Goal: Information Seeking & Learning: Learn about a topic

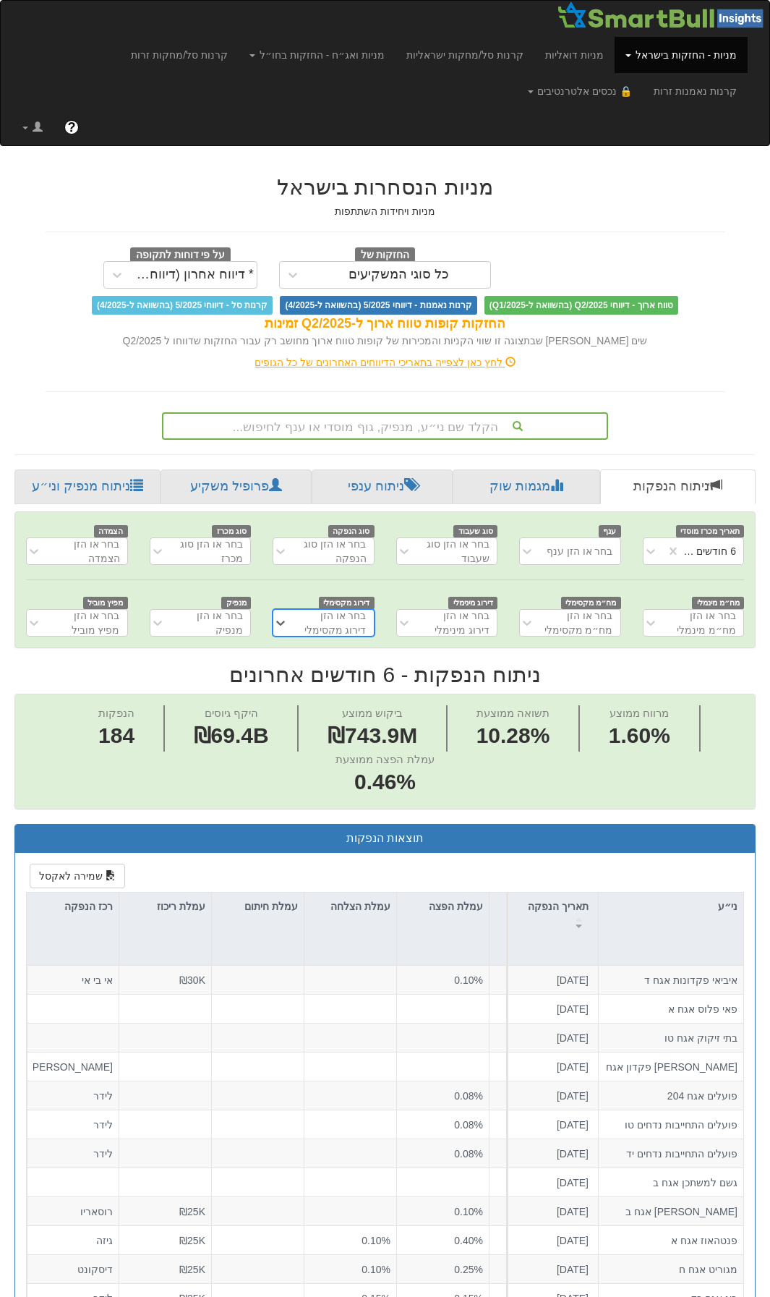
click at [381, 364] on div "לחץ כאן לצפייה בתאריכי הדיווחים האחרונים של כל הגופים" at bounding box center [386, 362] width 702 height 14
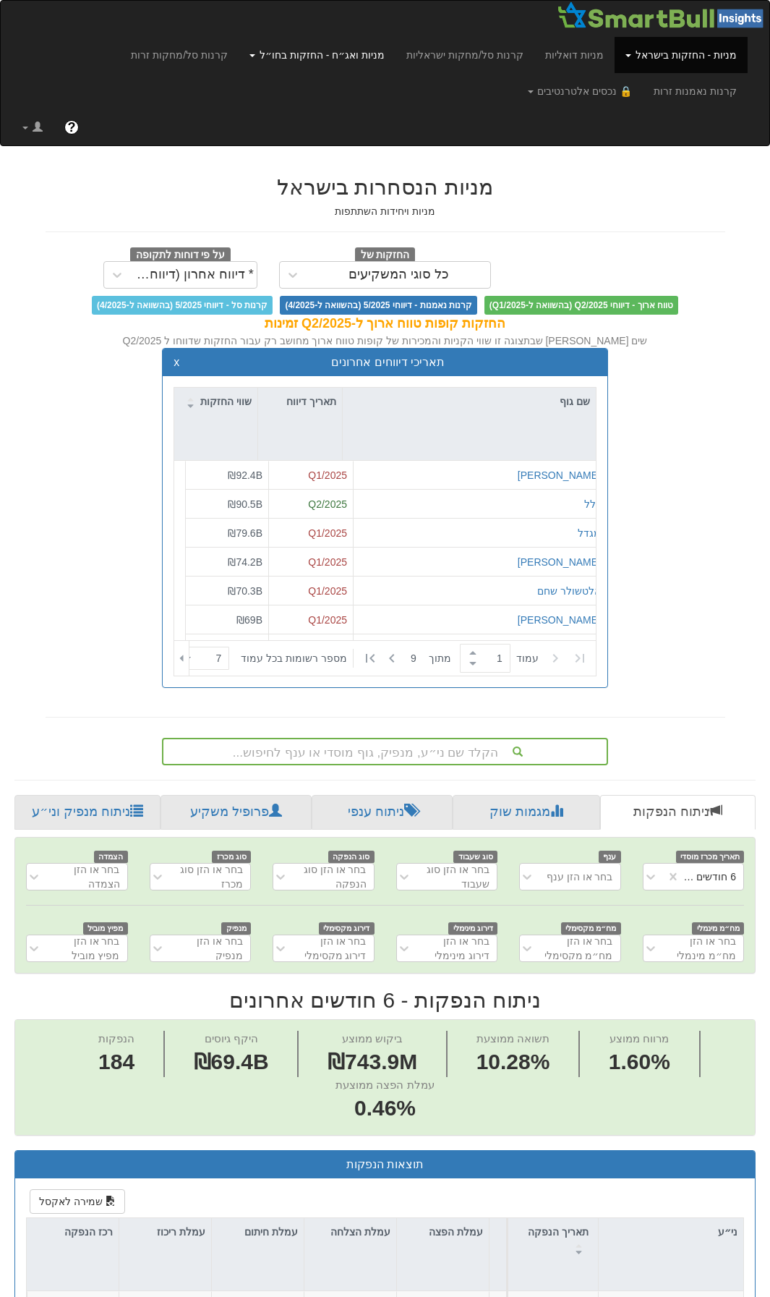
click at [294, 56] on link "מניות ואג״ח - החזקות בחו״ל" at bounding box center [317, 55] width 157 height 36
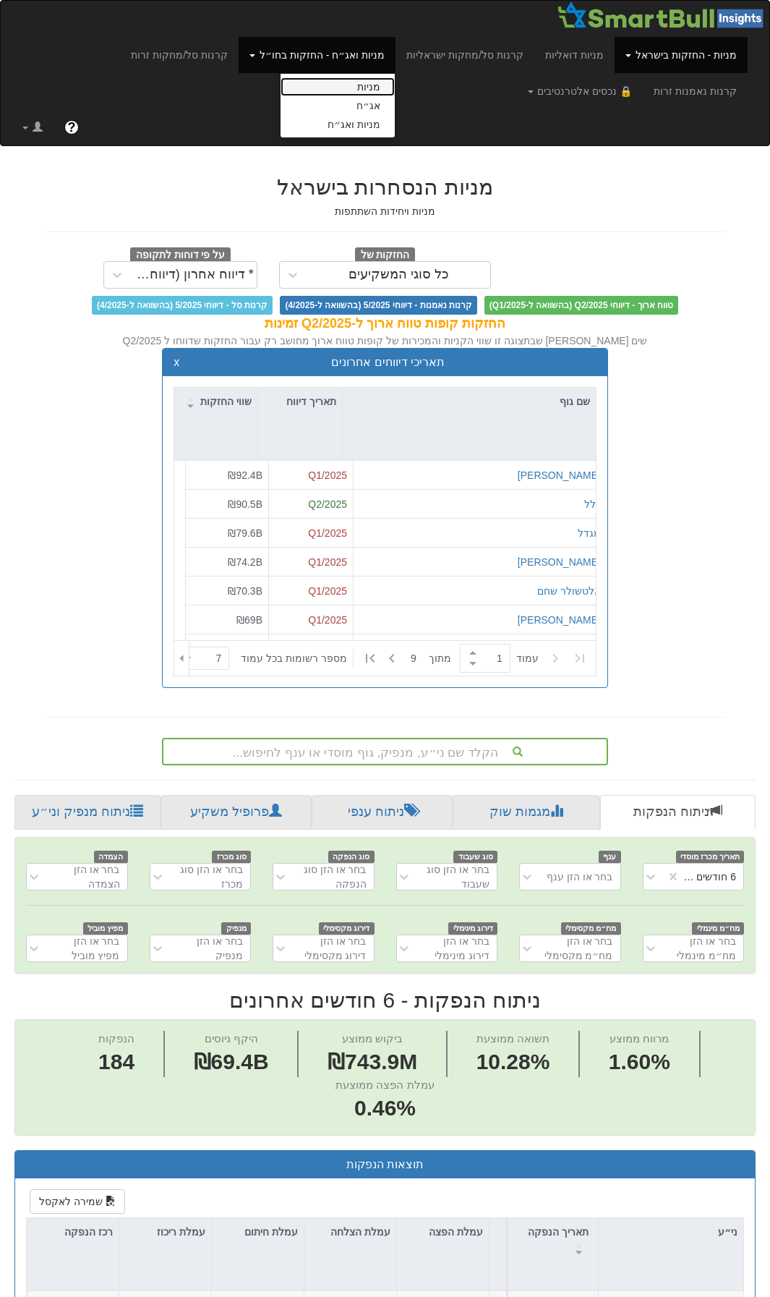
click at [394, 91] on link "מניות" at bounding box center [338, 86] width 114 height 19
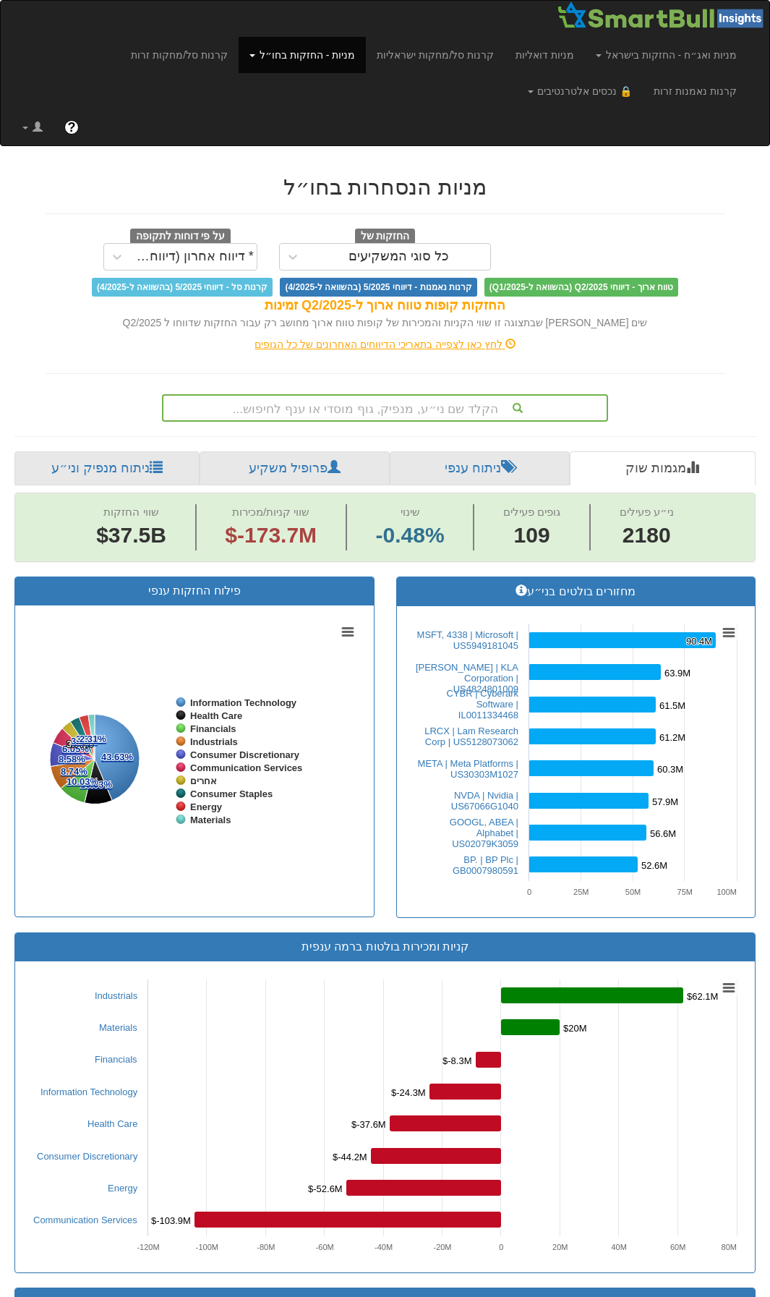
click at [378, 341] on div "לחץ כאן לצפייה בתאריכי הדיווחים האחרונים של כל הגופים" at bounding box center [386, 344] width 702 height 14
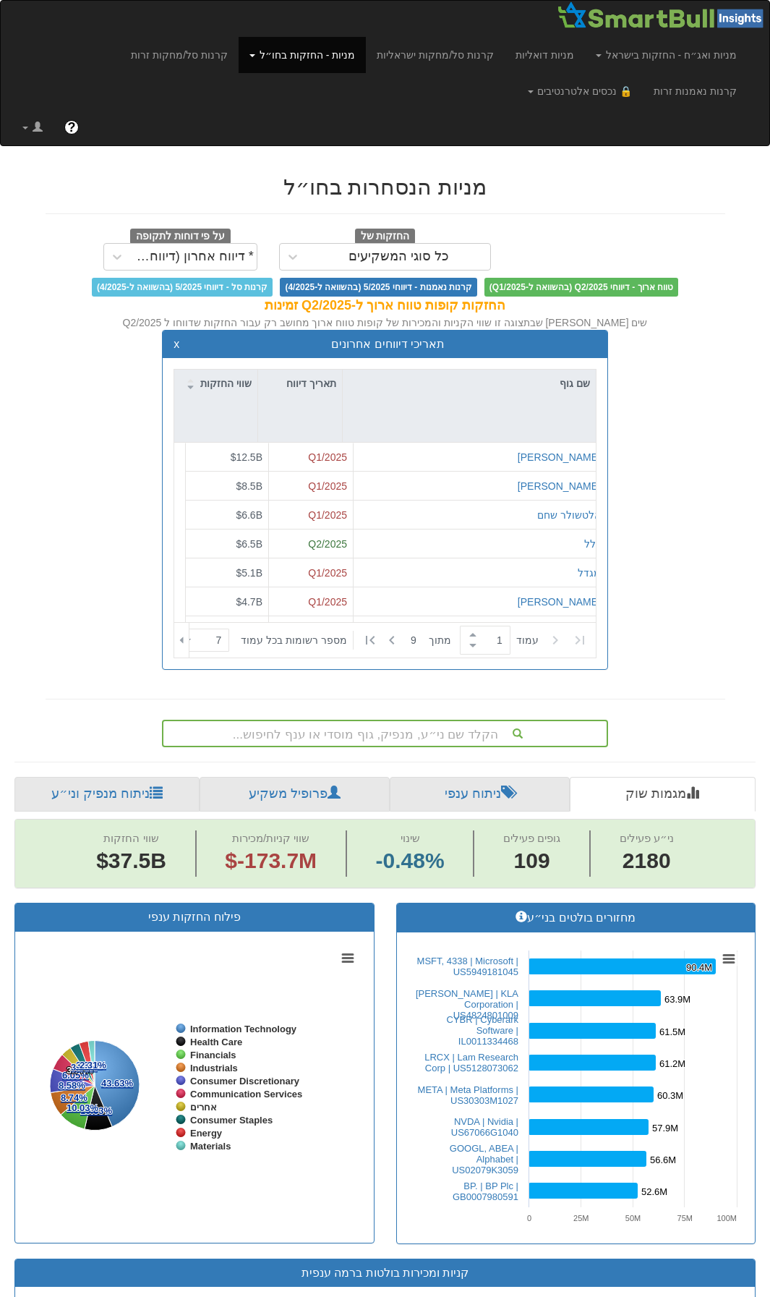
click at [378, 341] on span "תאריכי דיווחים אחרונים" at bounding box center [388, 344] width 114 height 12
click at [314, 539] on div "Q2/2025" at bounding box center [311, 544] width 72 height 14
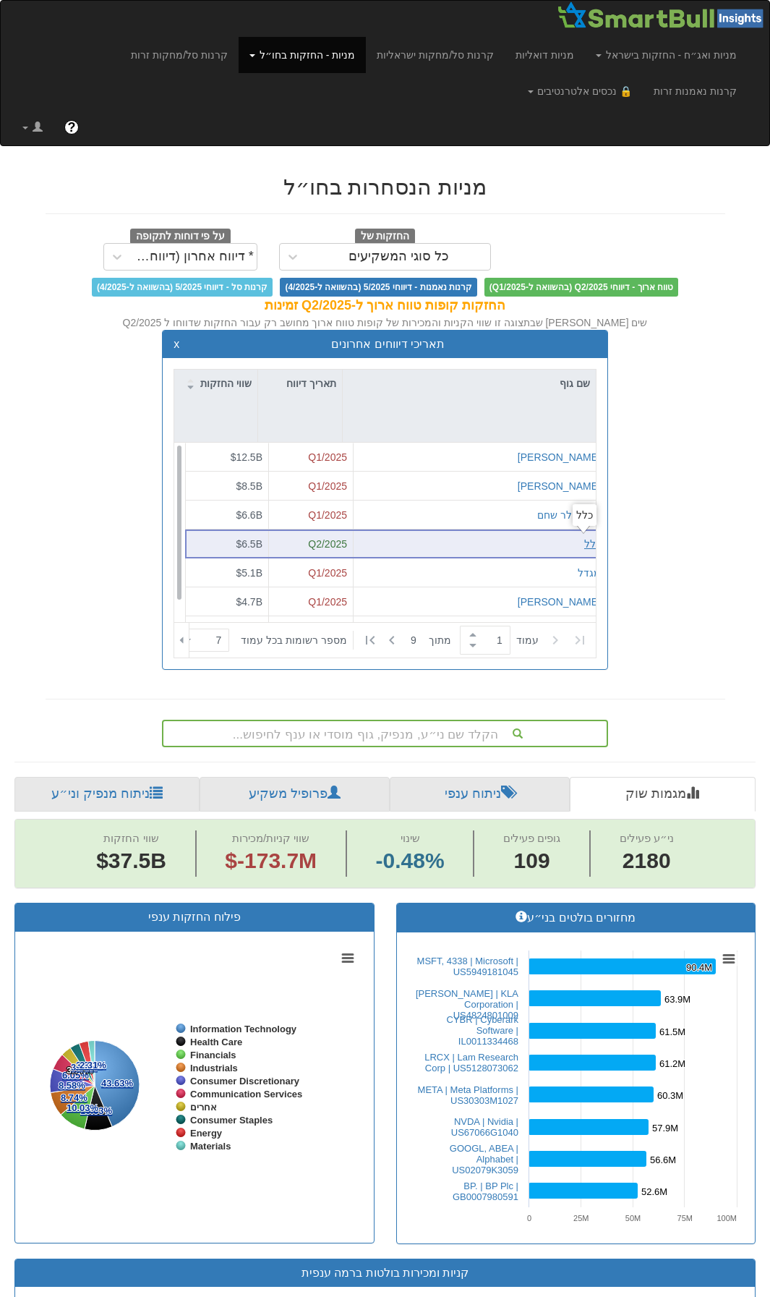
click at [585, 543] on div "כלל" at bounding box center [593, 544] width 17 height 14
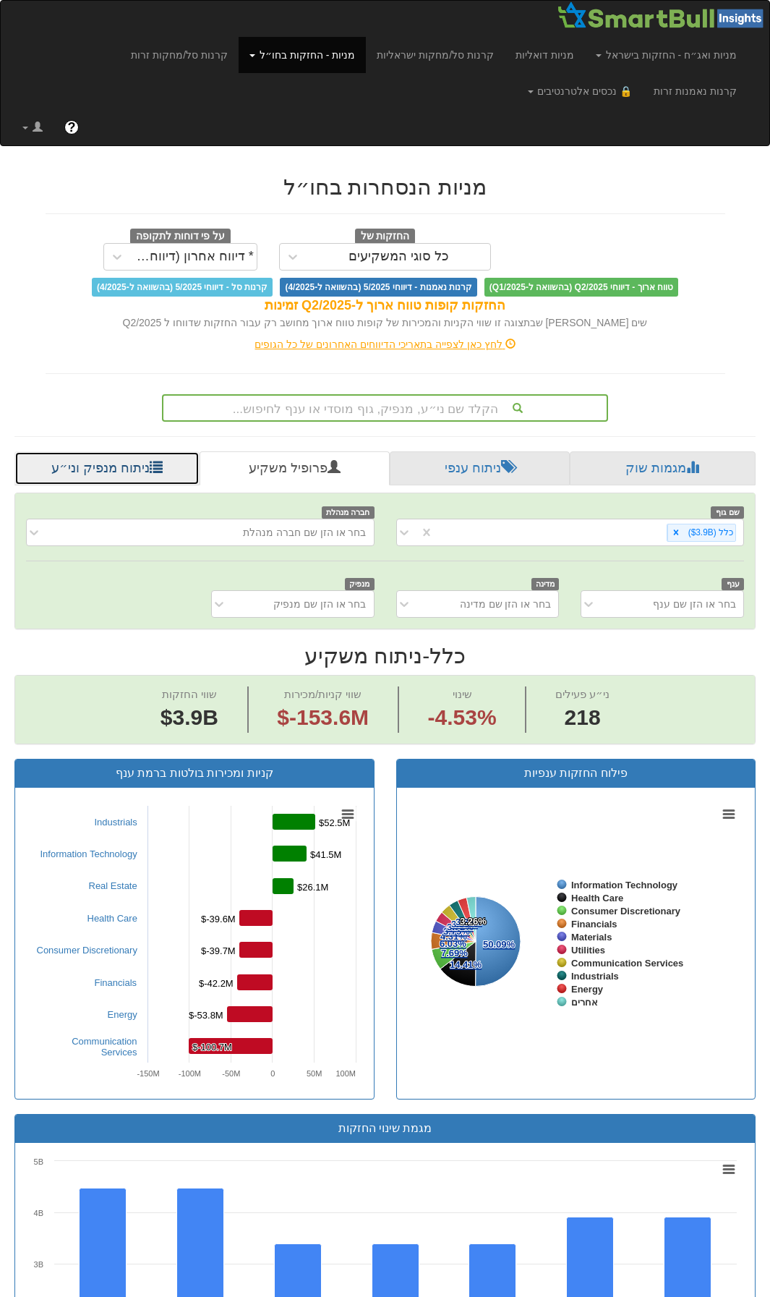
click at [133, 465] on link "ניתוח מנפיק וני״ע" at bounding box center [106, 468] width 185 height 35
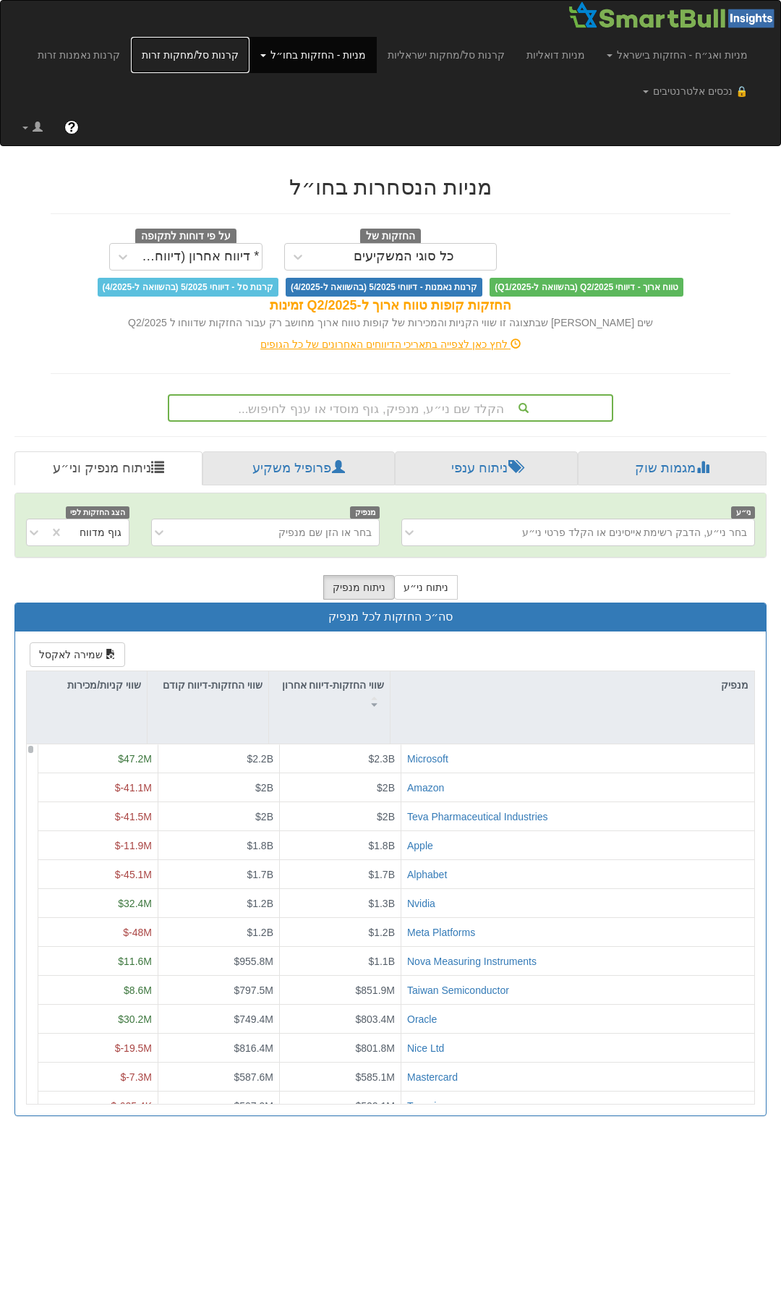
click at [221, 56] on link "קרנות סל/מחקות זרות" at bounding box center [190, 55] width 119 height 36
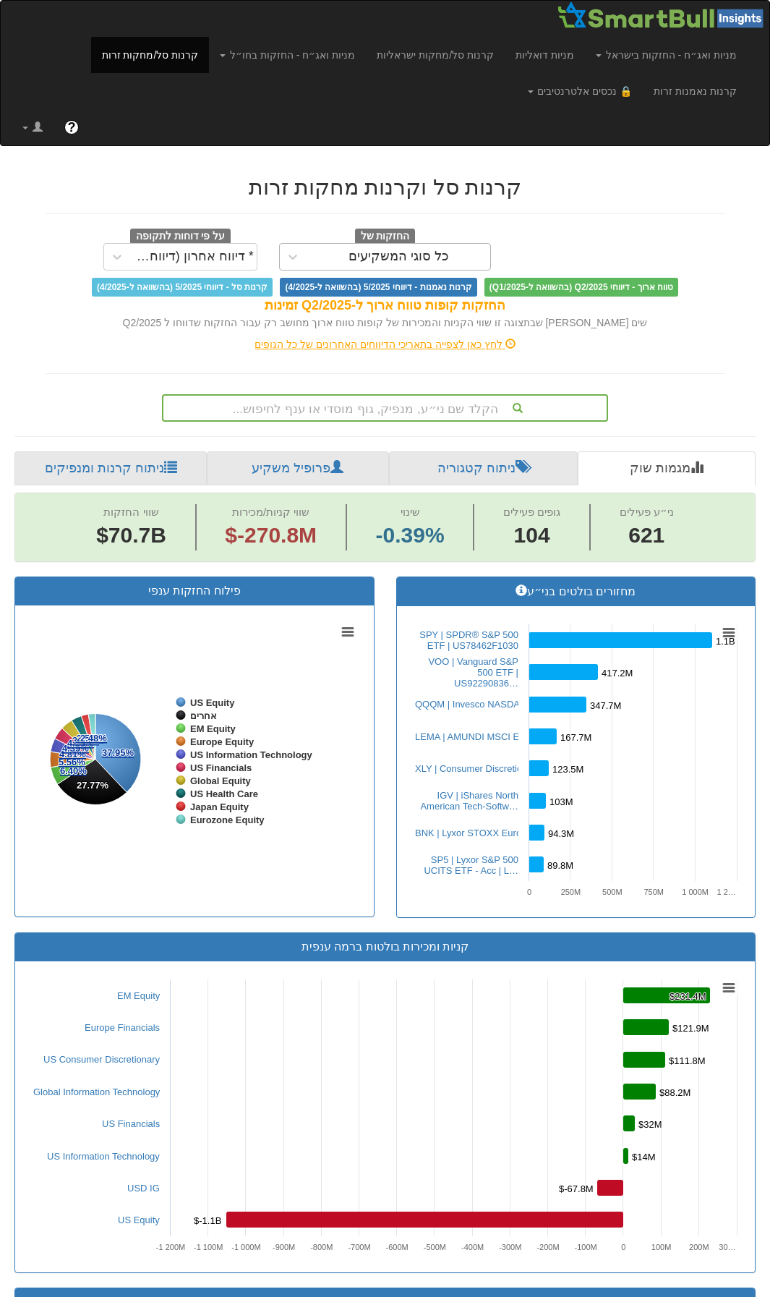
click at [390, 258] on div "כל סוגי המשקיעים" at bounding box center [399, 257] width 101 height 14
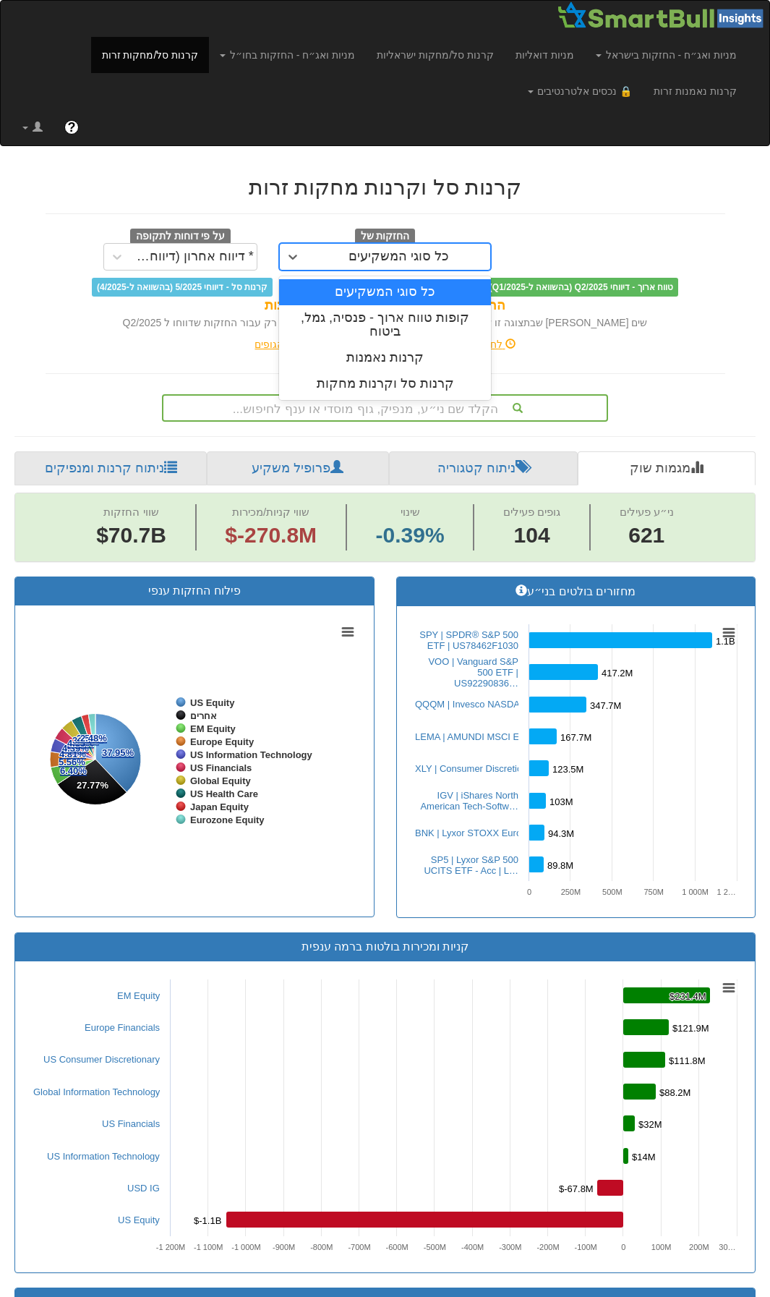
click at [390, 258] on div "כל סוגי המשקיעים" at bounding box center [399, 257] width 101 height 14
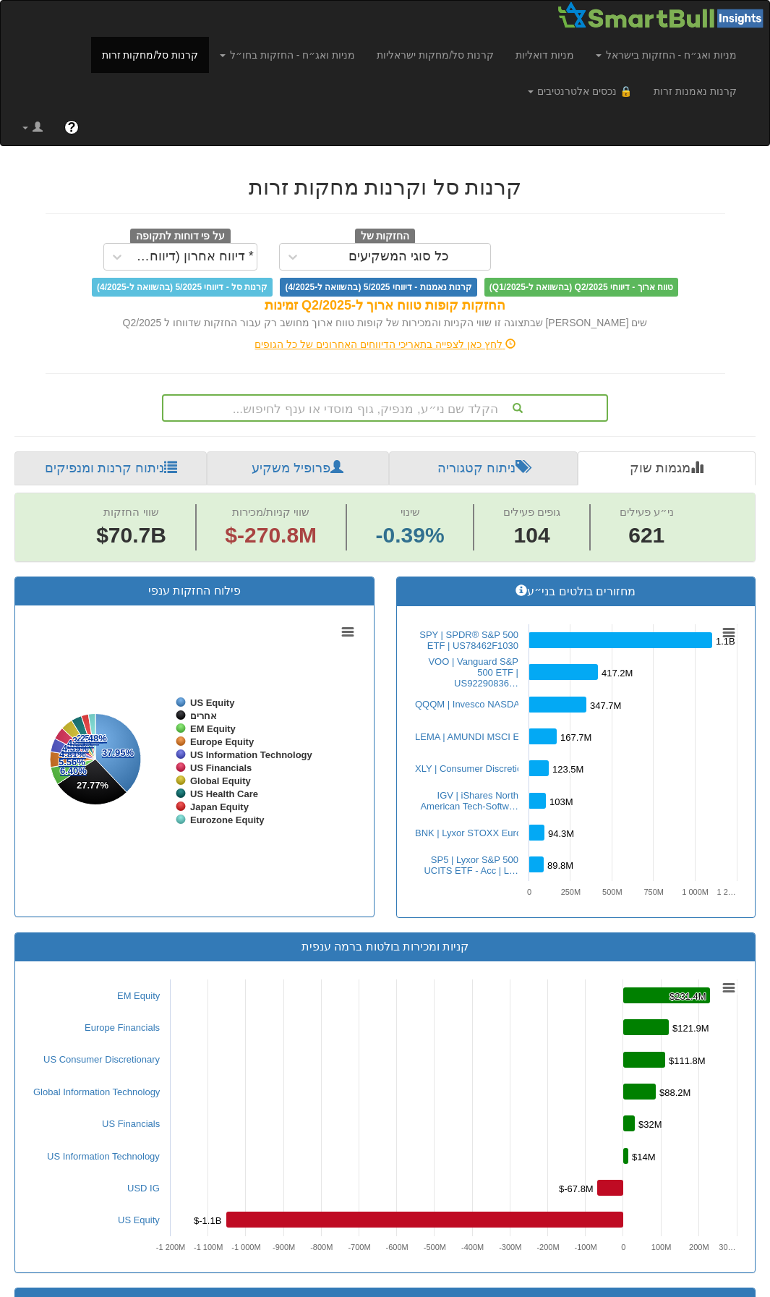
click at [333, 346] on div "לחץ כאן לצפייה בתאריכי הדיווחים האחרונים של כל הגופים" at bounding box center [386, 344] width 702 height 14
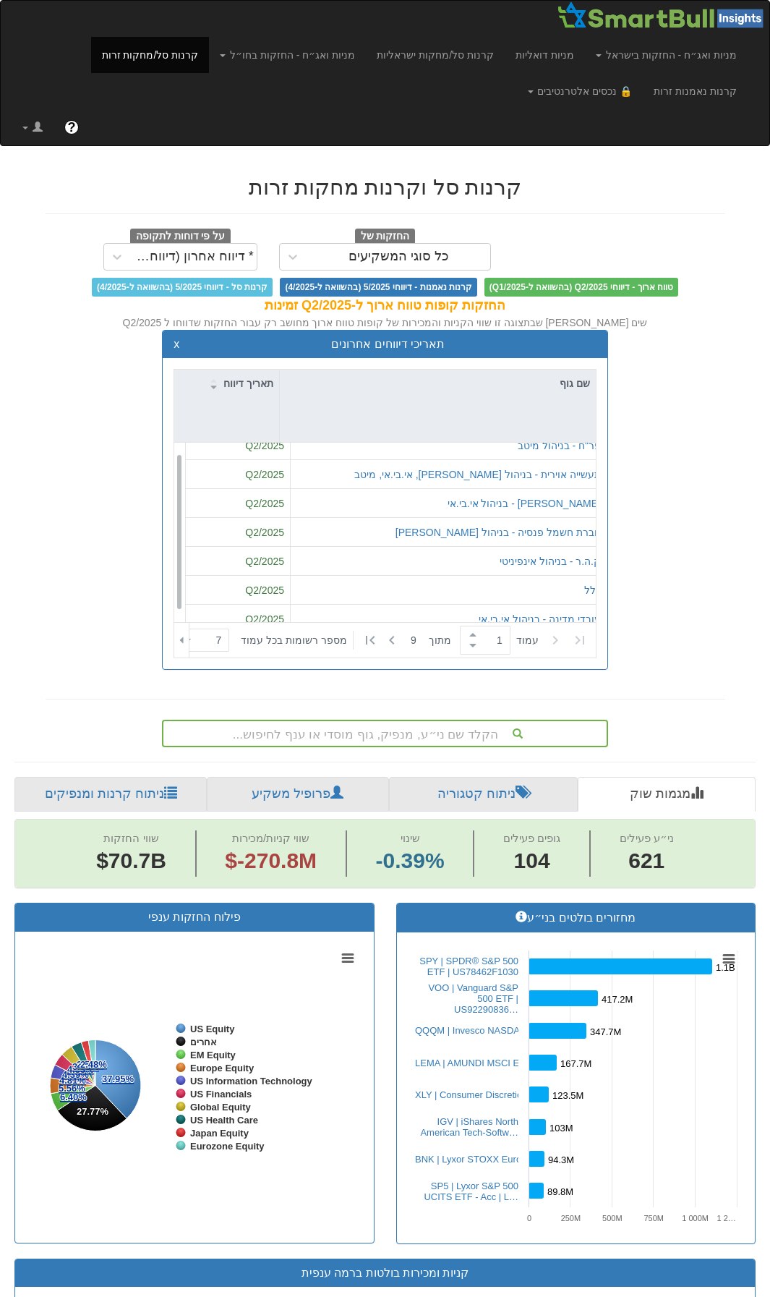
scroll to position [23, 0]
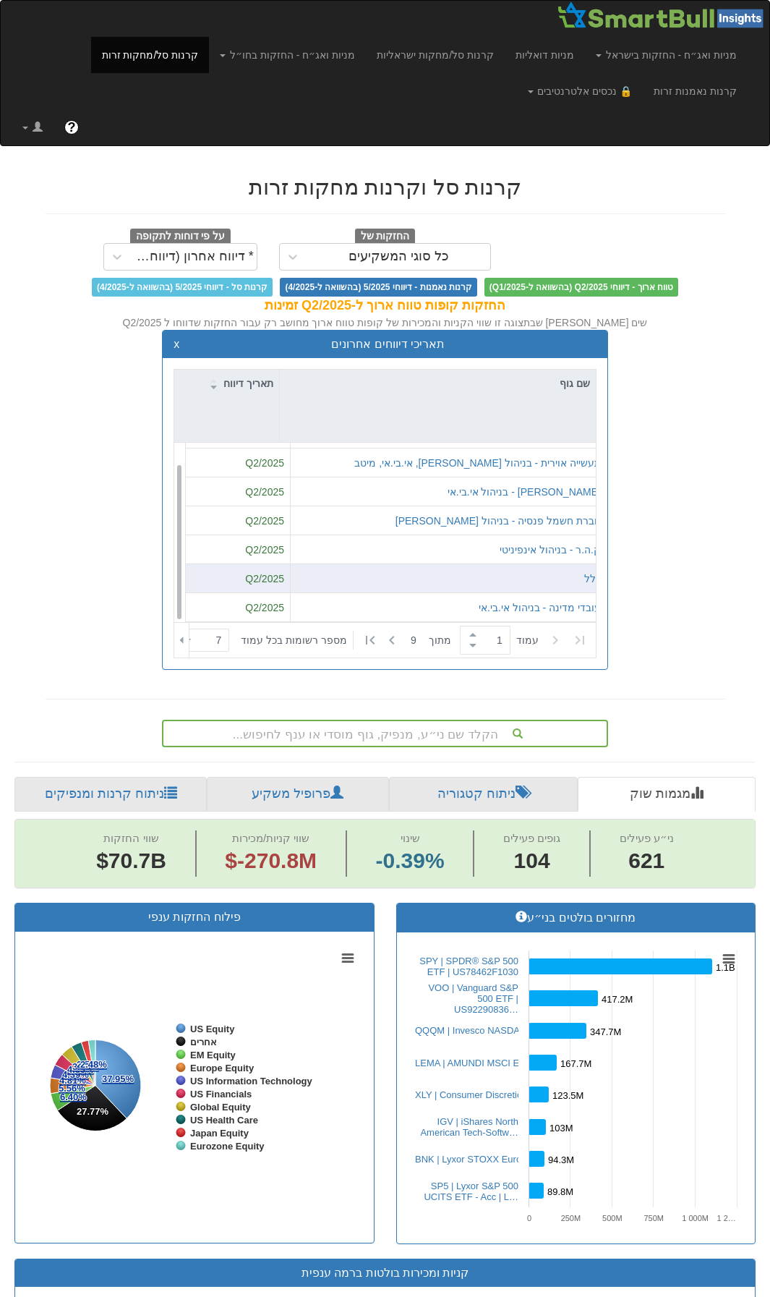
click at [570, 579] on div "כלל" at bounding box center [449, 578] width 305 height 14
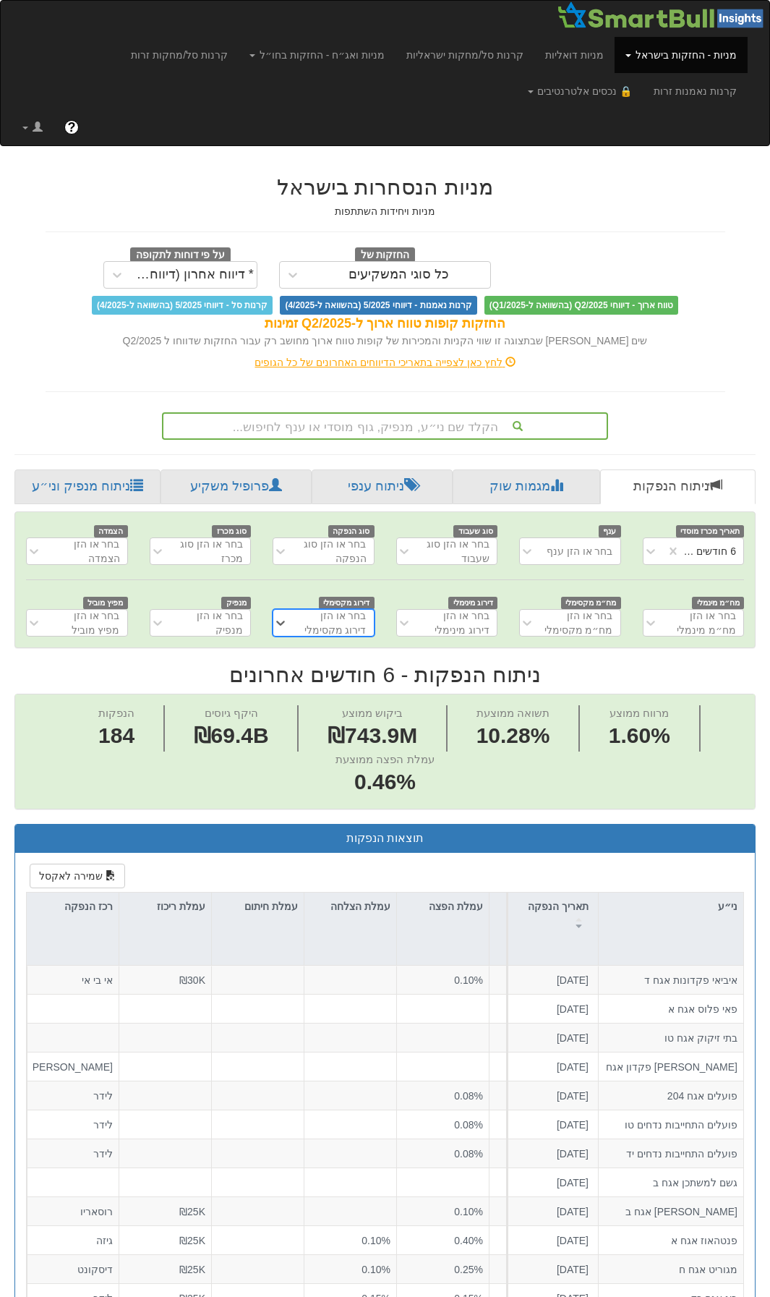
click at [383, 360] on div "לחץ כאן לצפייה בתאריכי הדיווחים האחרונים של כל הגופים" at bounding box center [386, 362] width 702 height 14
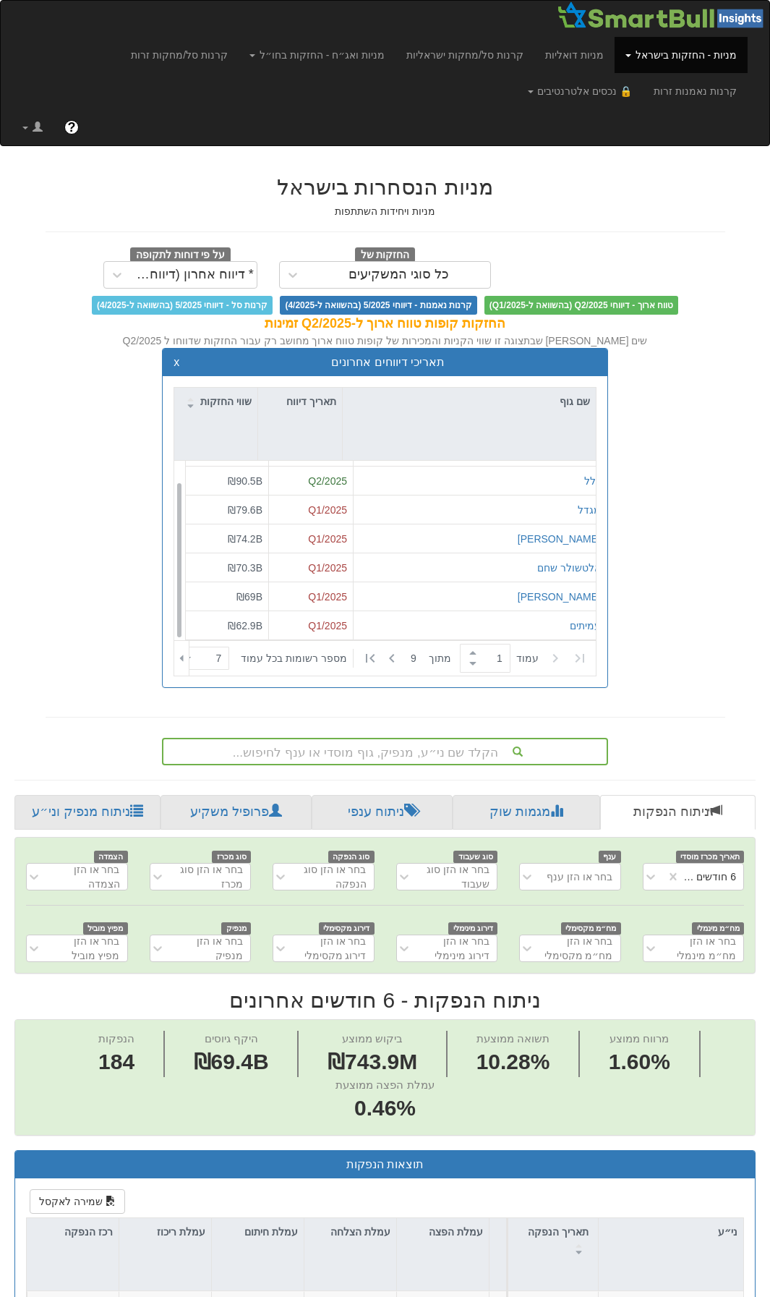
scroll to position [23, 0]
click at [224, 662] on div at bounding box center [219, 659] width 7 height 20
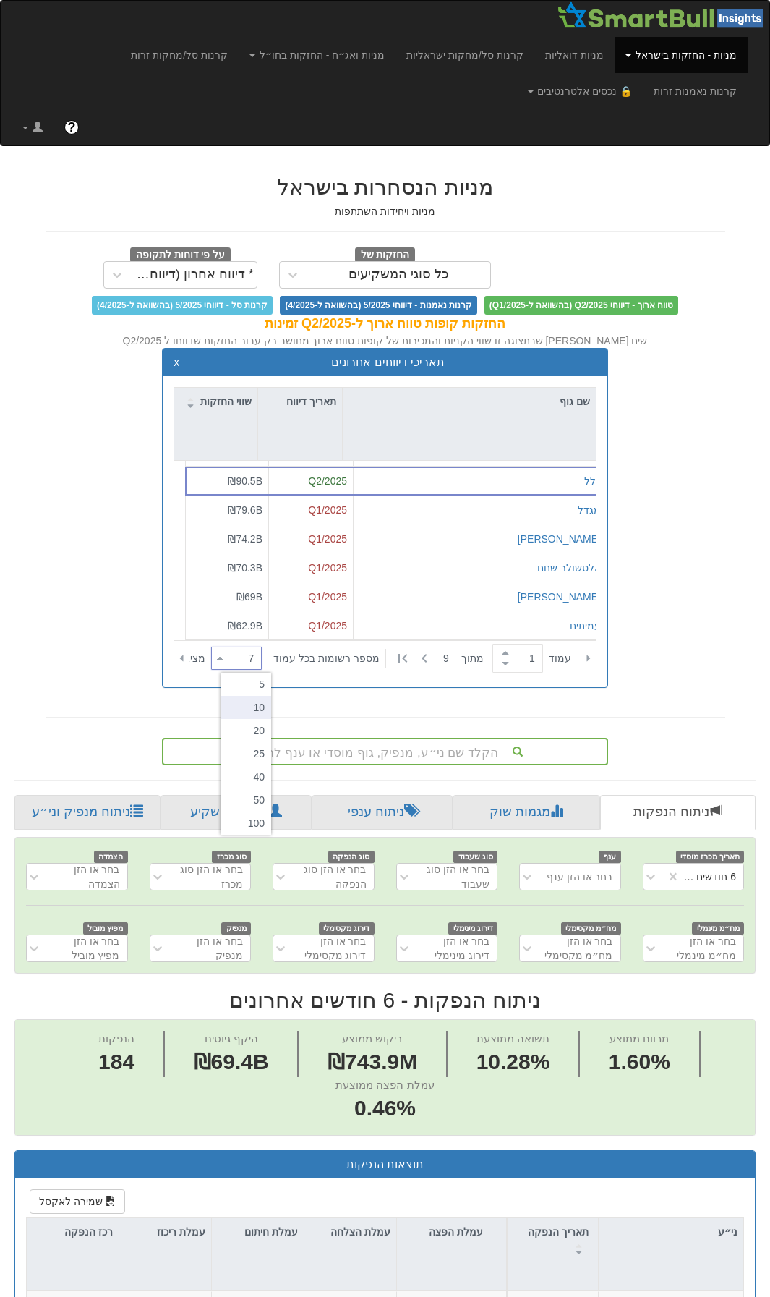
click at [254, 707] on div "10" at bounding box center [246, 707] width 51 height 23
type input "10"
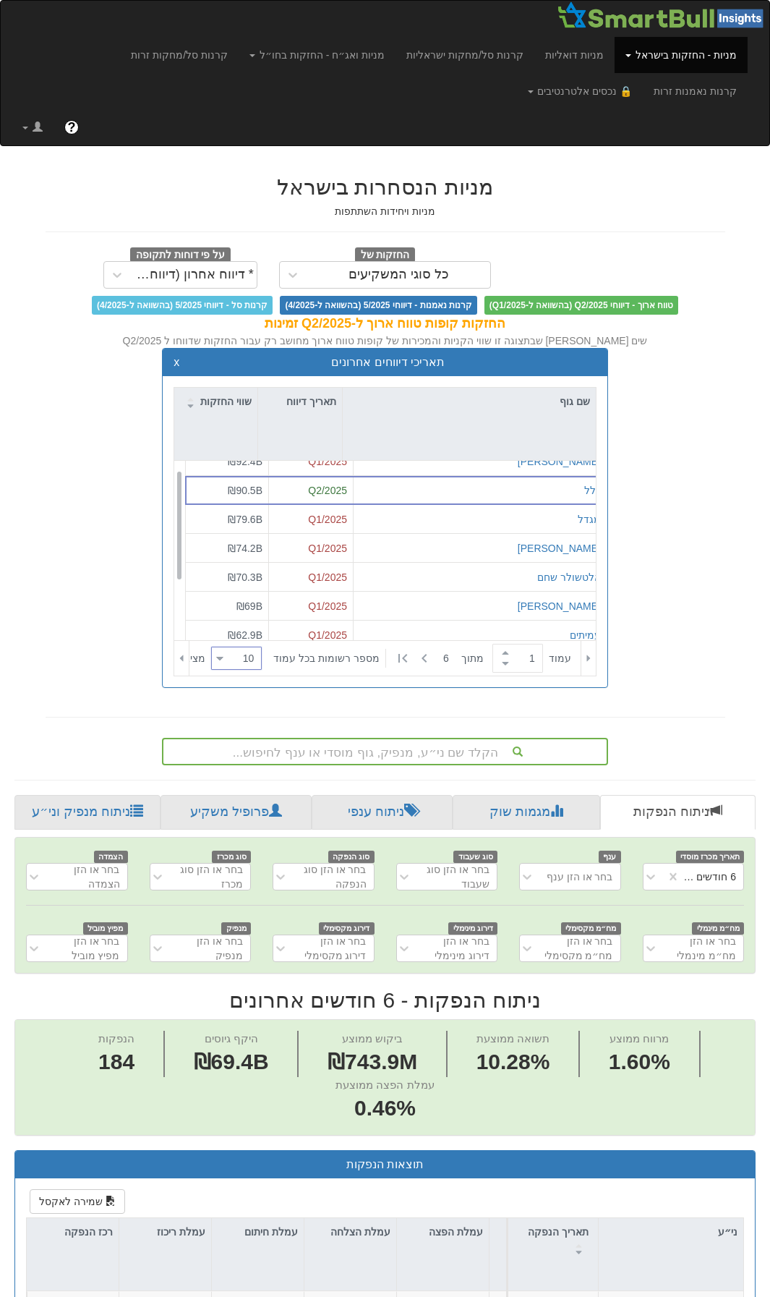
scroll to position [0, 0]
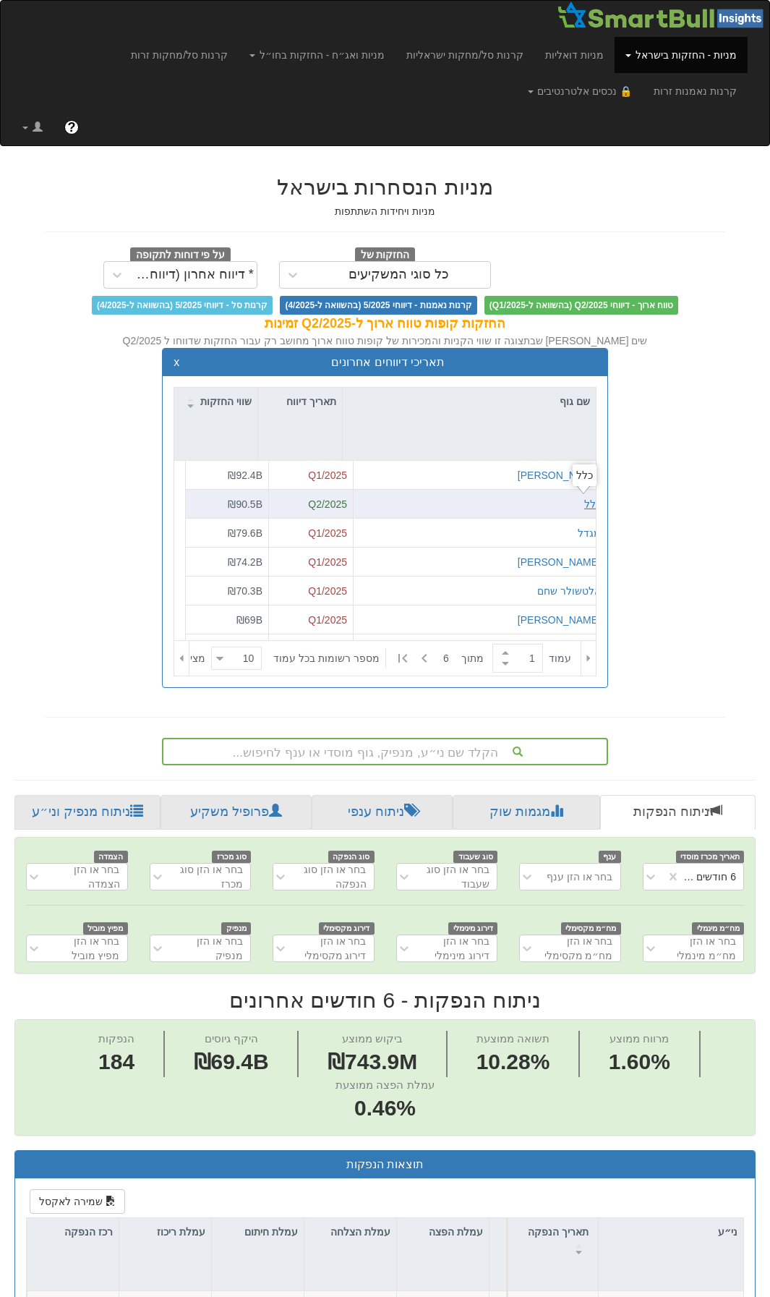
click at [579, 502] on body "Toggle navigation מניות - החזקות בישראל מניות ✓ אג״ח מניות ואג״ח מניות דואליות …" at bounding box center [385, 1226] width 770 height 2453
click at [298, 503] on div "Q2/2025" at bounding box center [311, 504] width 72 height 14
click at [585, 502] on div "כלל" at bounding box center [593, 504] width 17 height 14
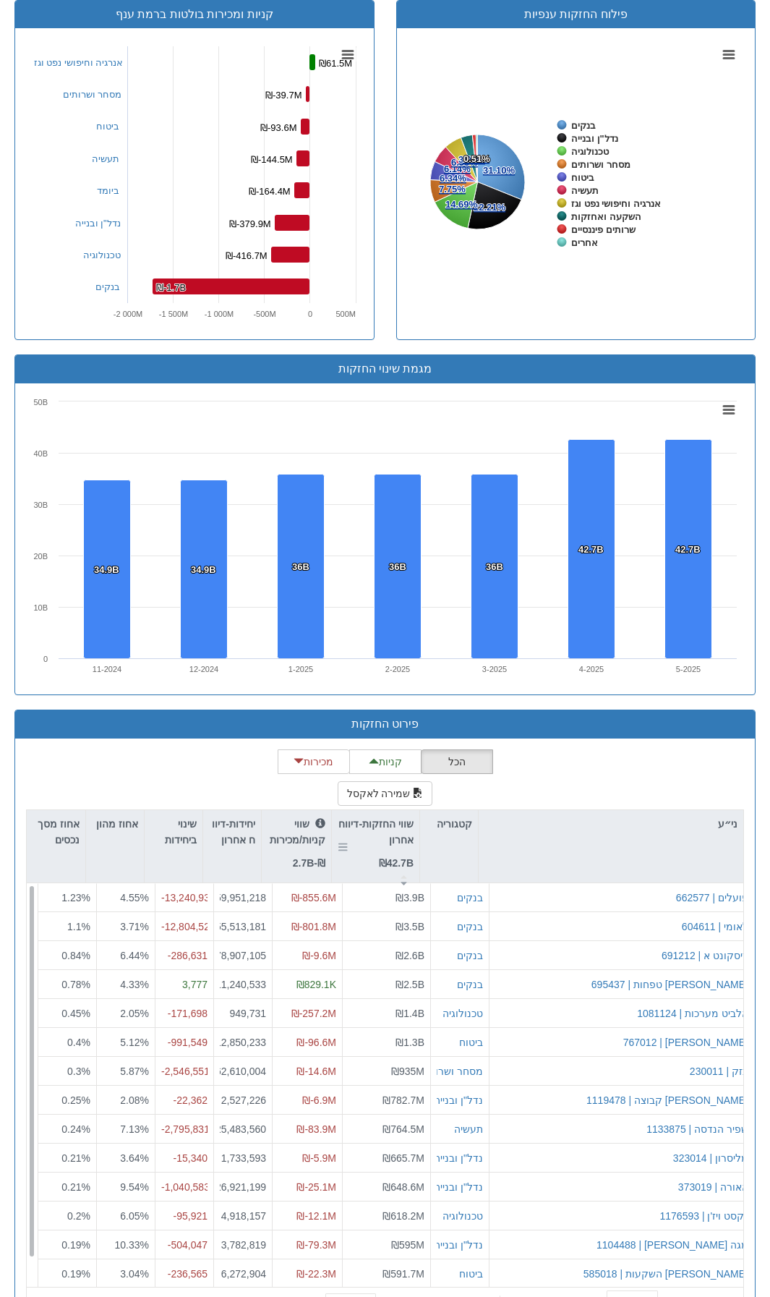
scroll to position [833, 0]
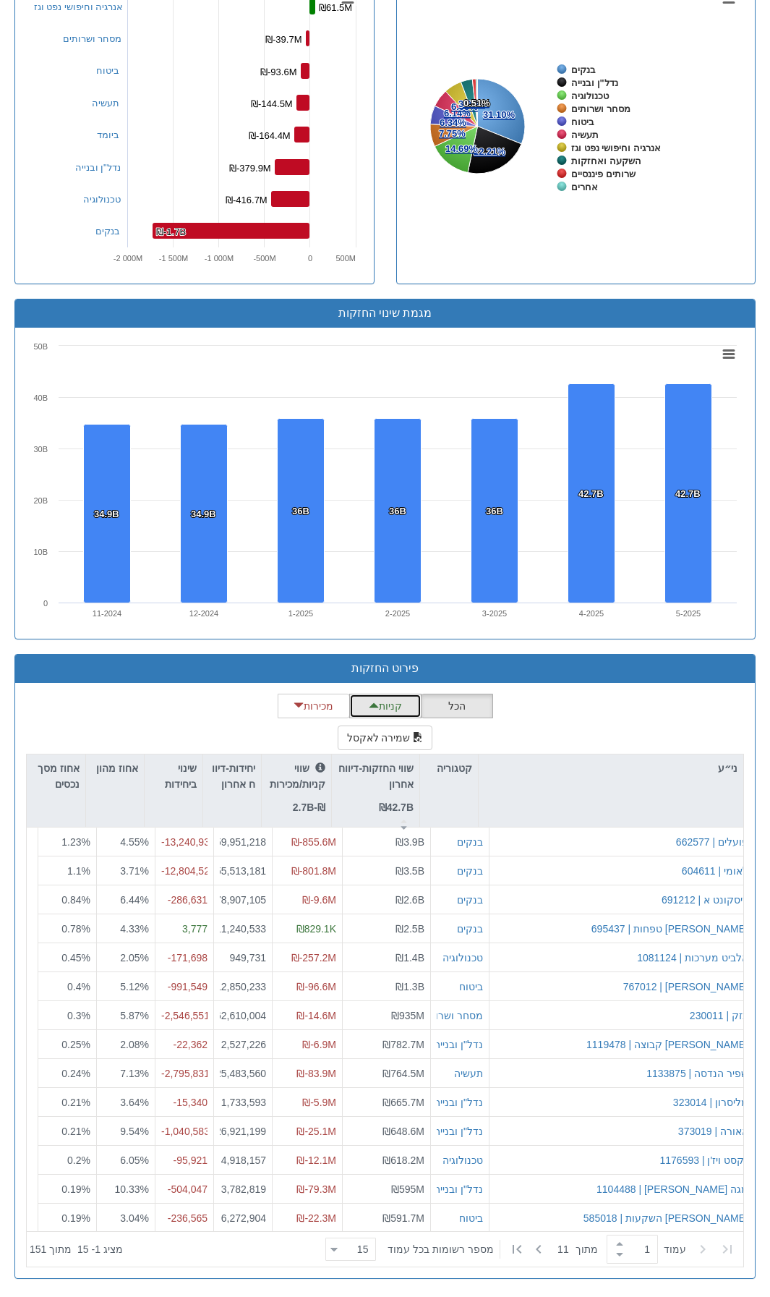
click at [388, 713] on button "קניות" at bounding box center [385, 706] width 72 height 25
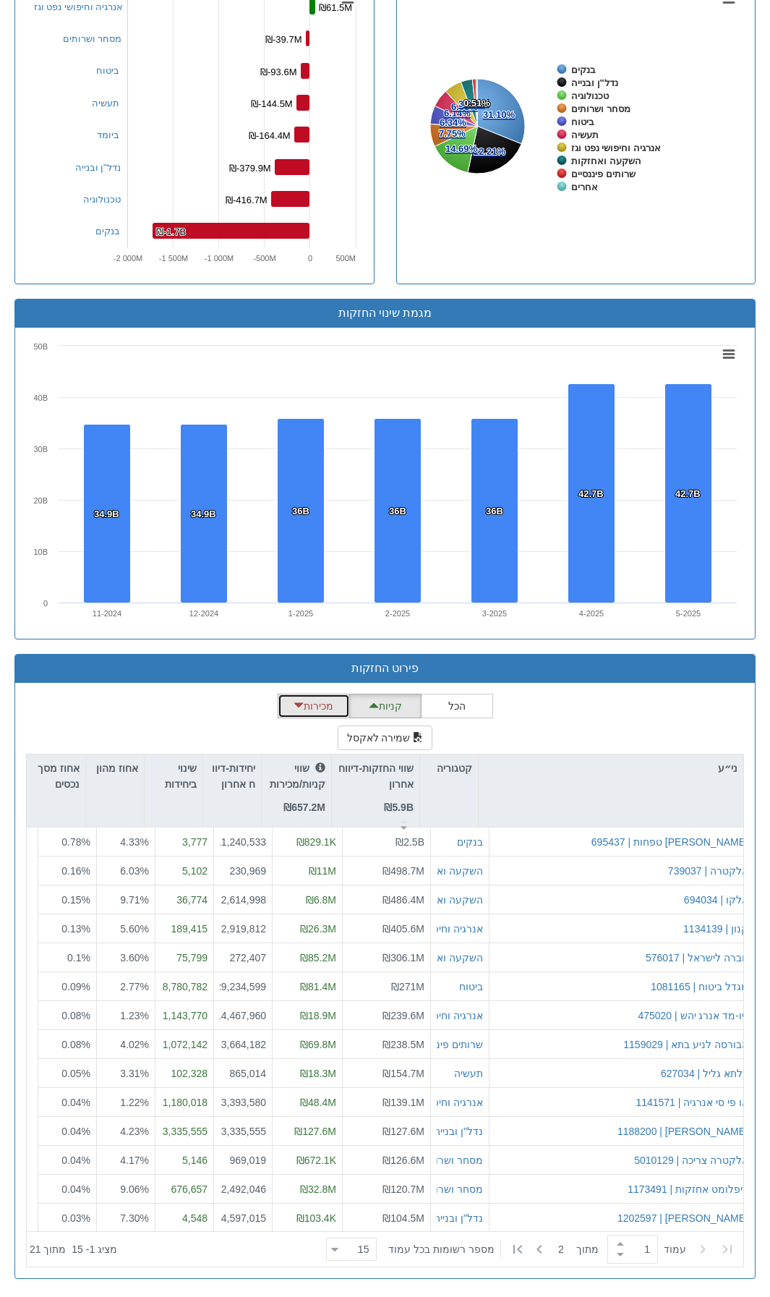
click at [307, 713] on button "מכירות" at bounding box center [314, 706] width 72 height 25
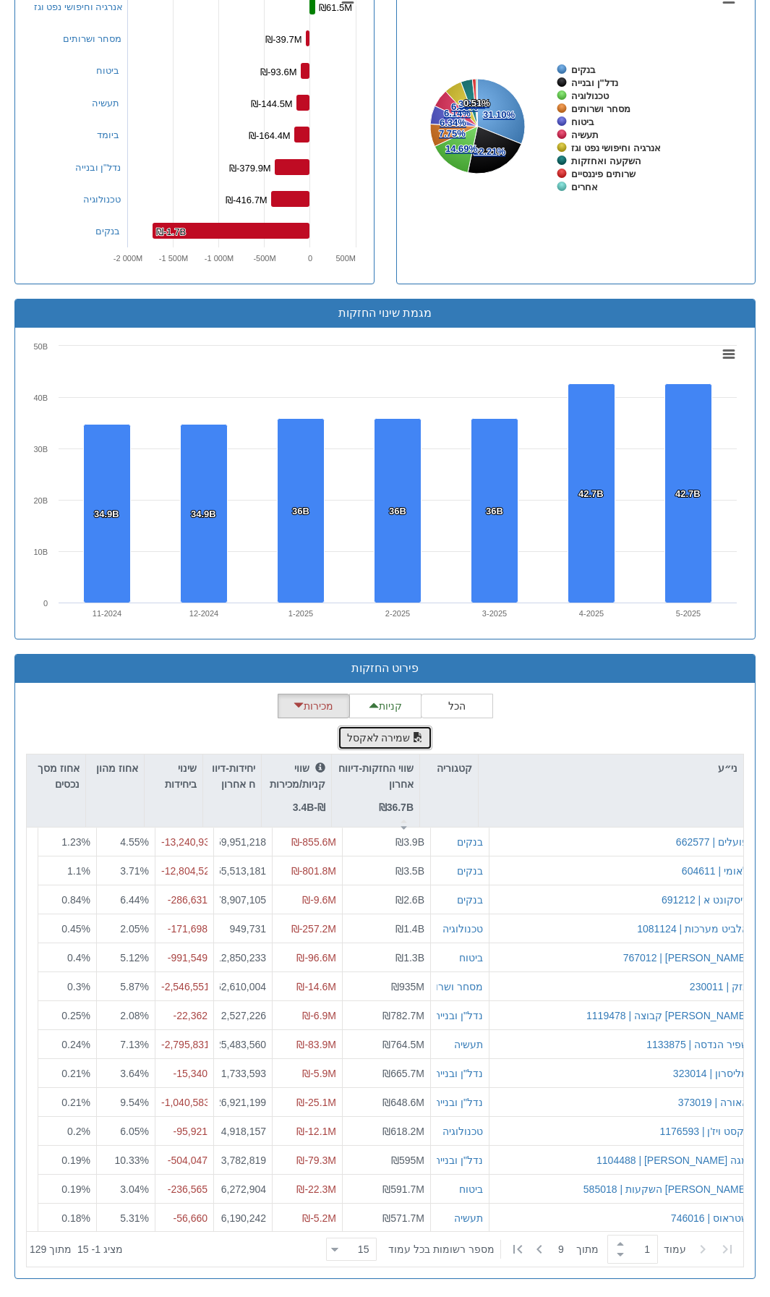
click at [394, 738] on button "שמירה לאקסל" at bounding box center [385, 738] width 95 height 25
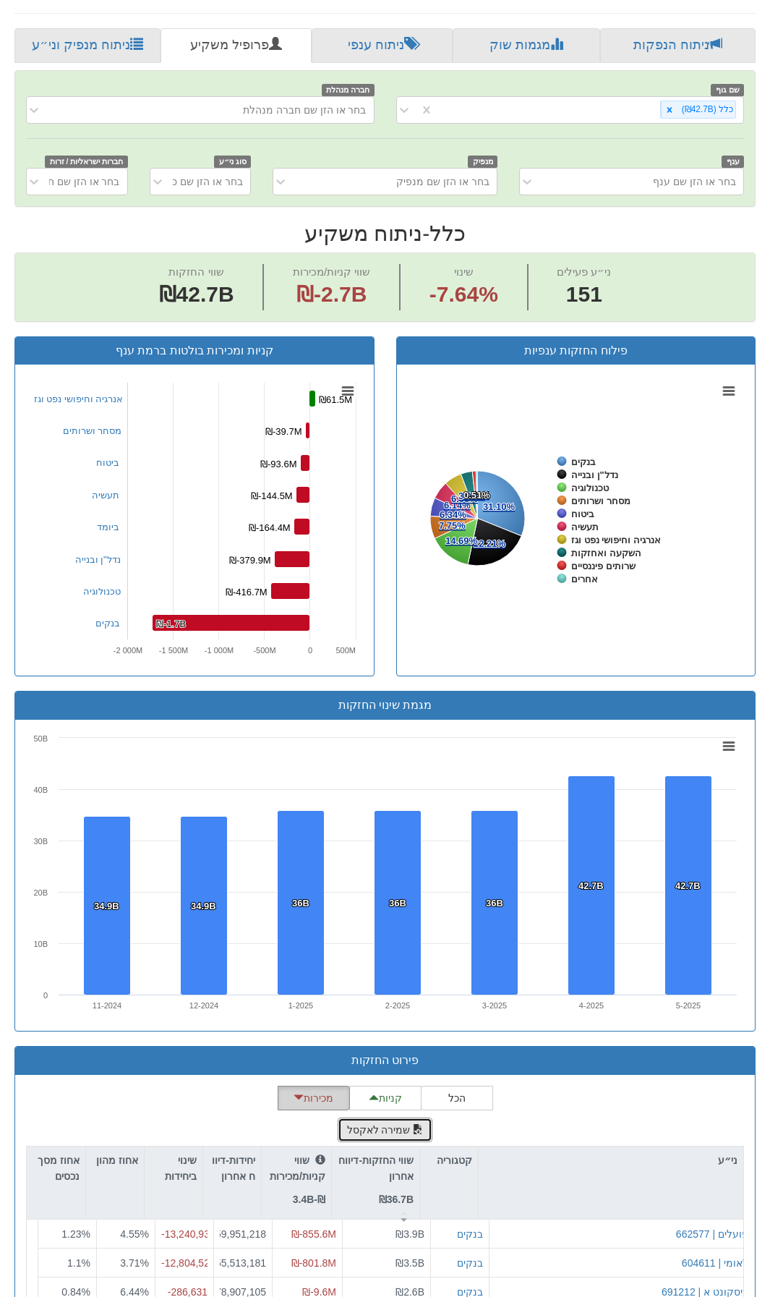
scroll to position [761, 0]
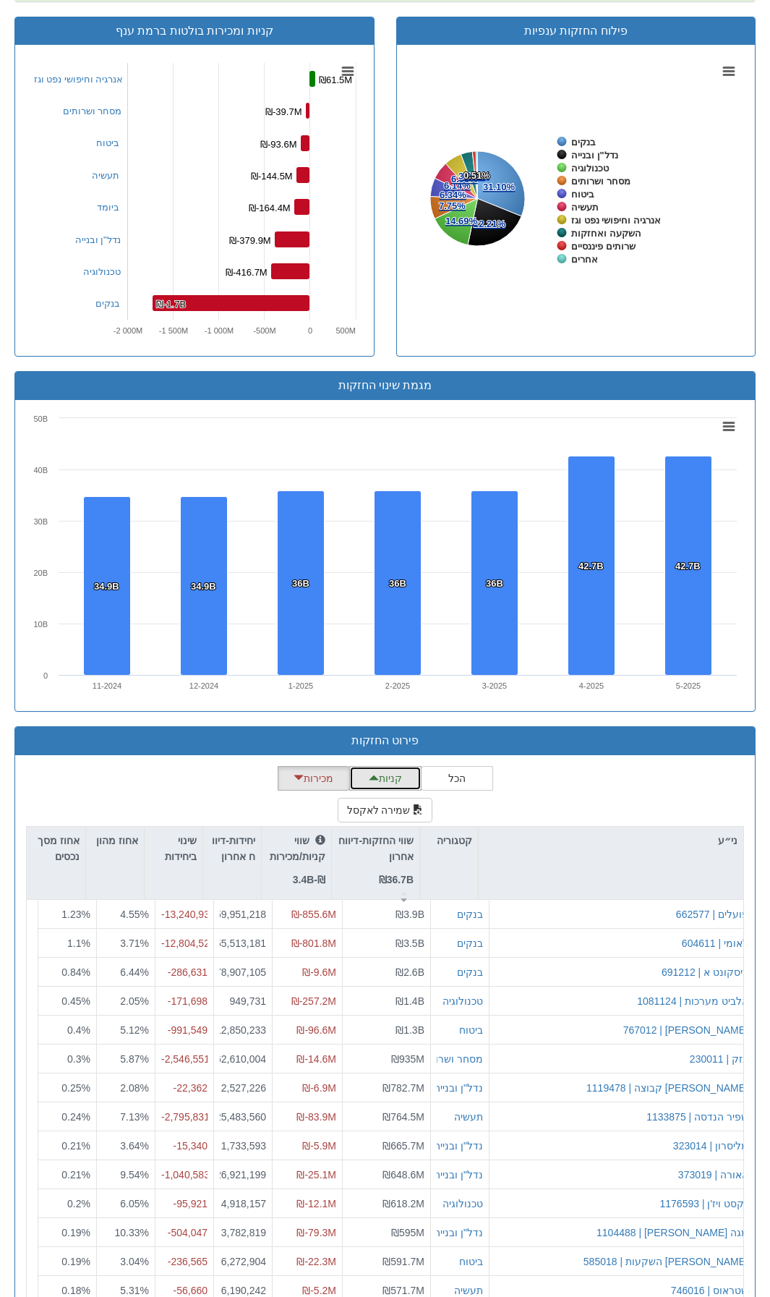
click at [388, 768] on button "קניות" at bounding box center [385, 778] width 72 height 25
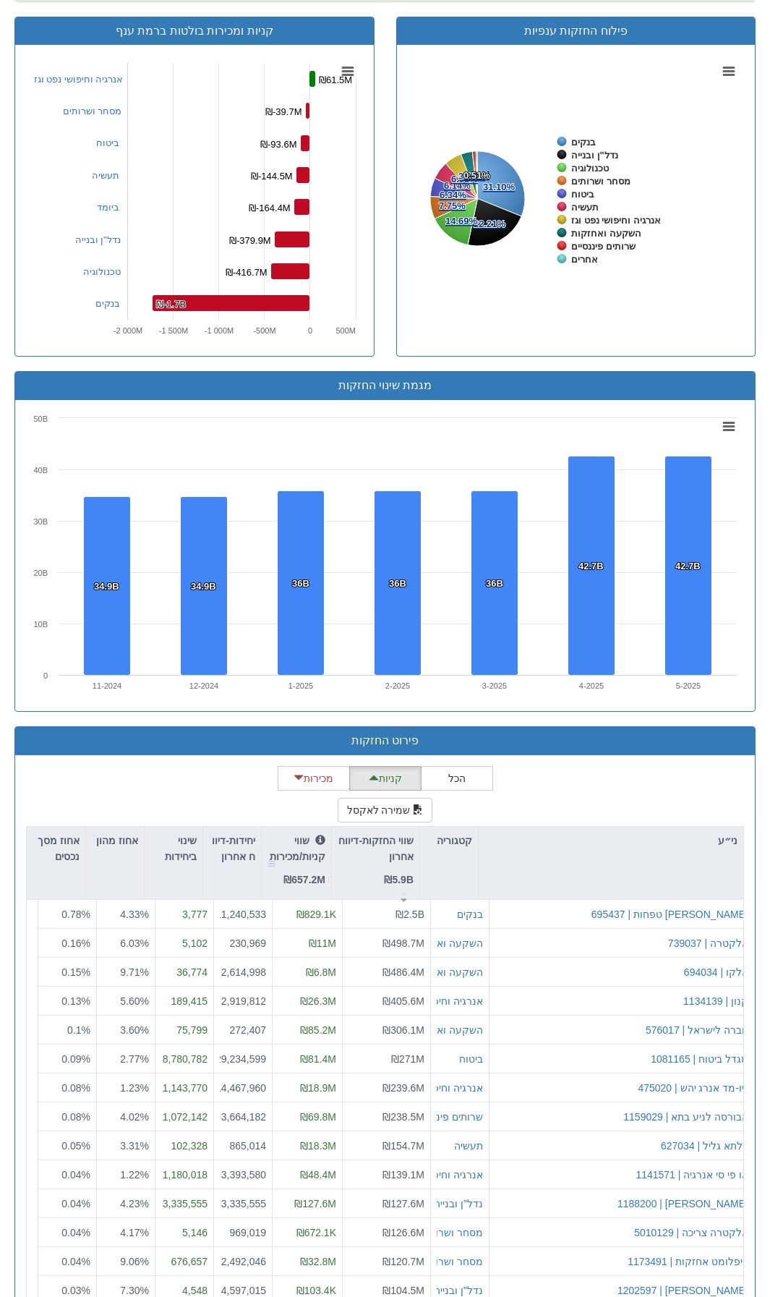
click at [273, 860] on div at bounding box center [272, 863] width 9 height 72
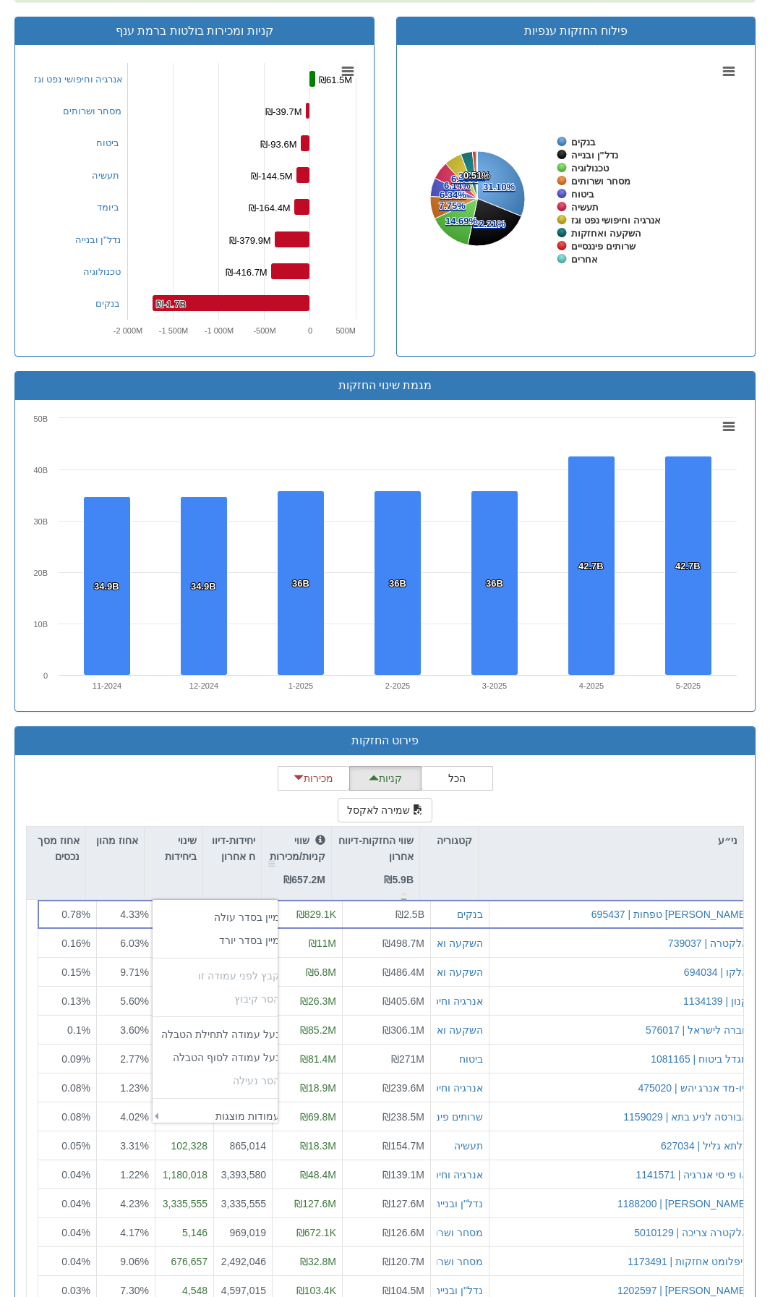
scroll to position [237, 128]
click at [248, 922] on td "‏מיין בסדר עולה" at bounding box center [221, 917] width 136 height 23
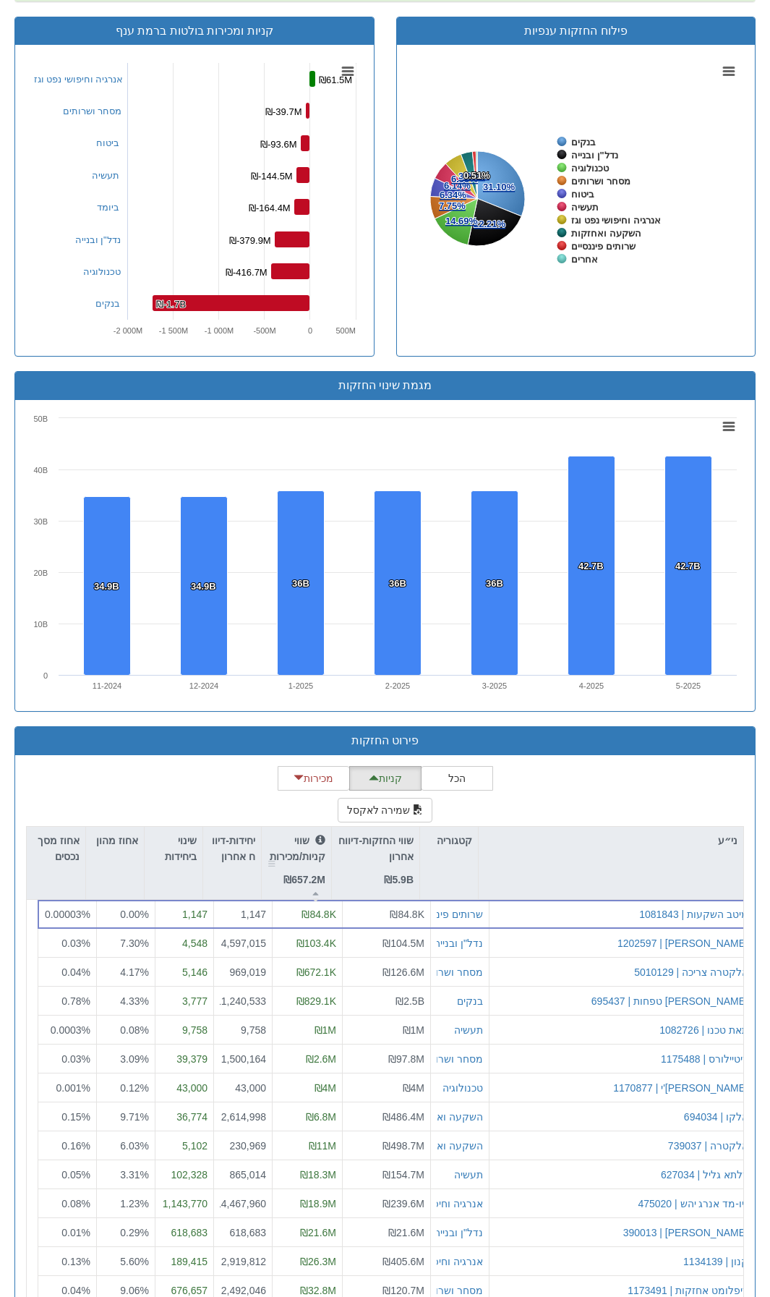
click at [274, 862] on div at bounding box center [272, 863] width 9 height 72
click at [239, 942] on td "‏מיין בסדר יורד" at bounding box center [221, 940] width 136 height 23
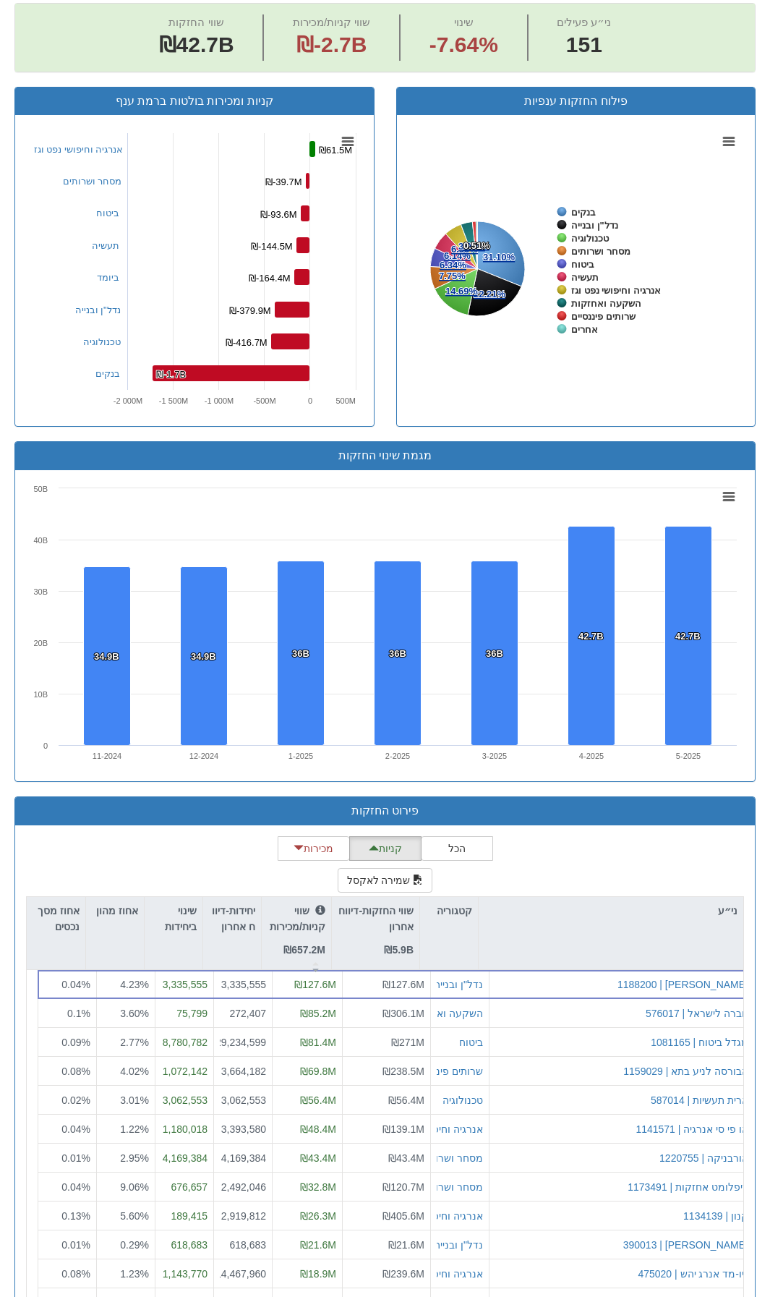
scroll to position [833, 0]
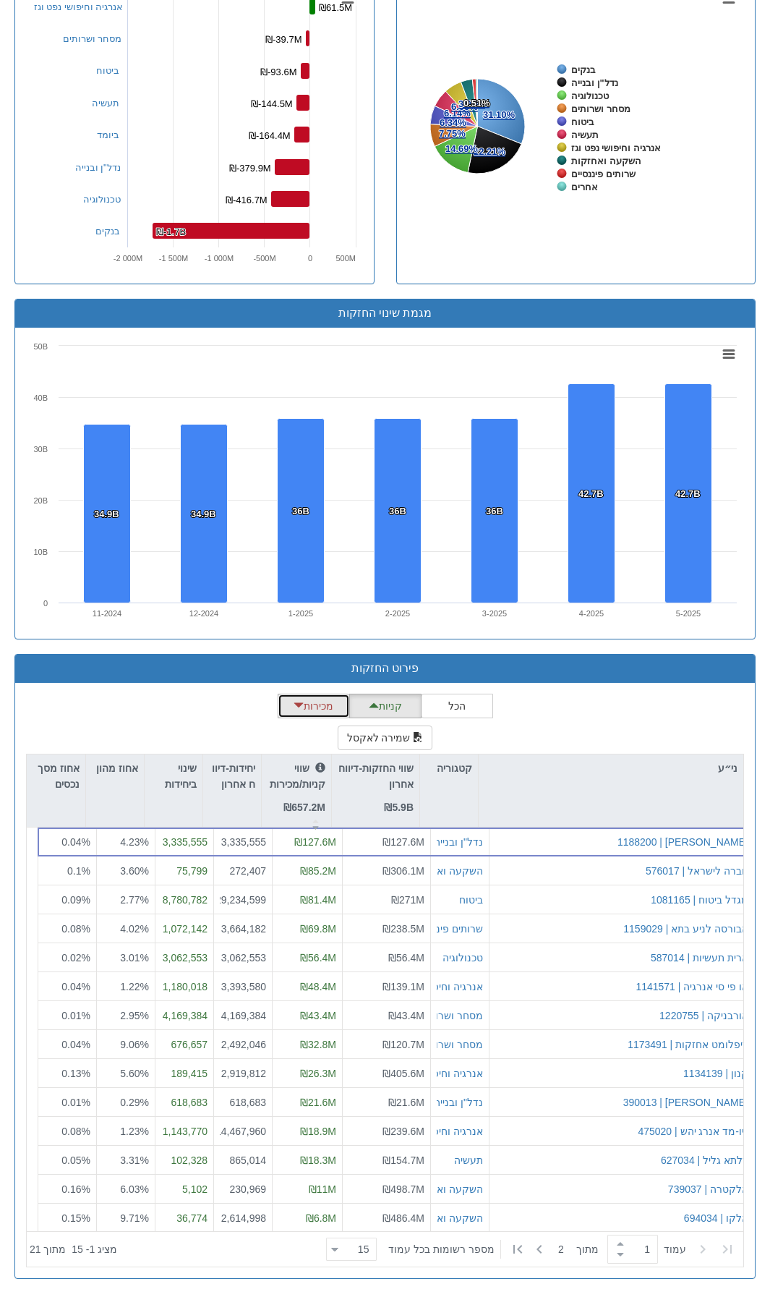
click at [303, 701] on span "button" at bounding box center [299, 705] width 10 height 10
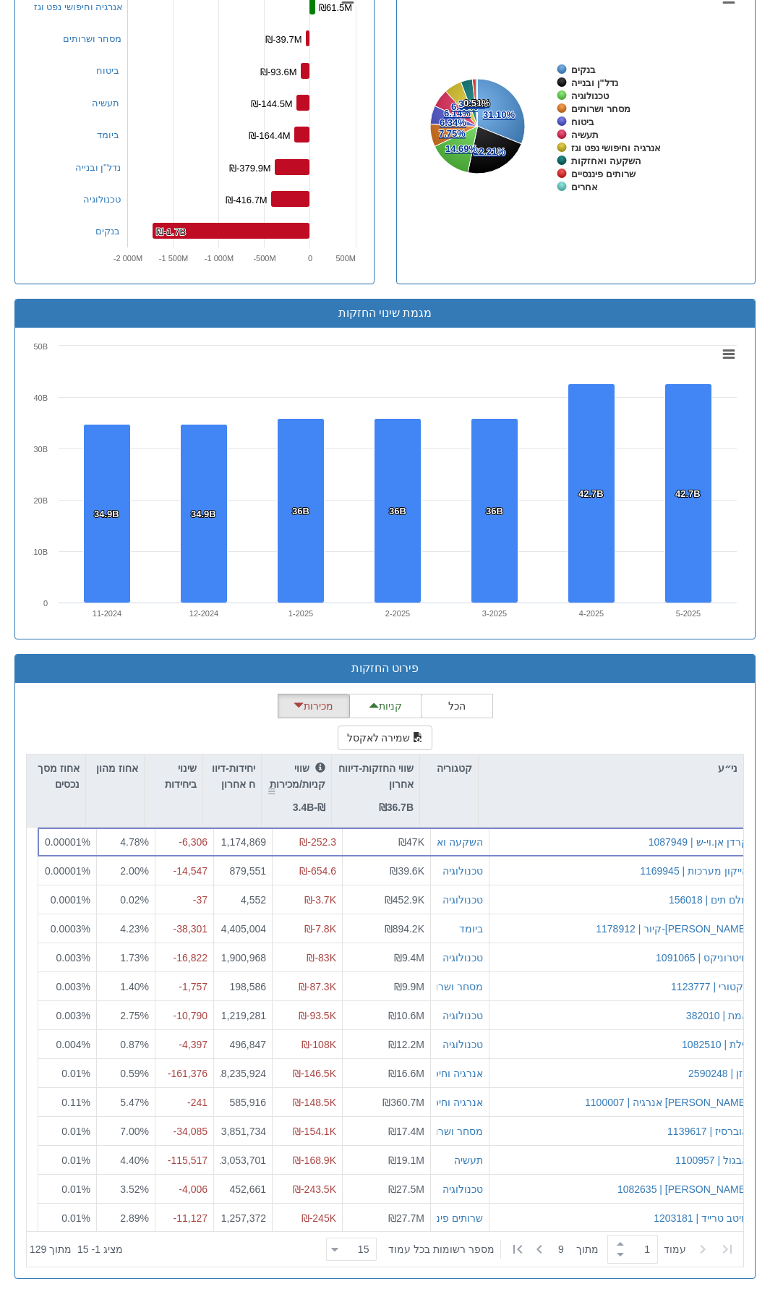
click at [281, 787] on p "שווי קניות/מכירות" at bounding box center [297, 776] width 58 height 33
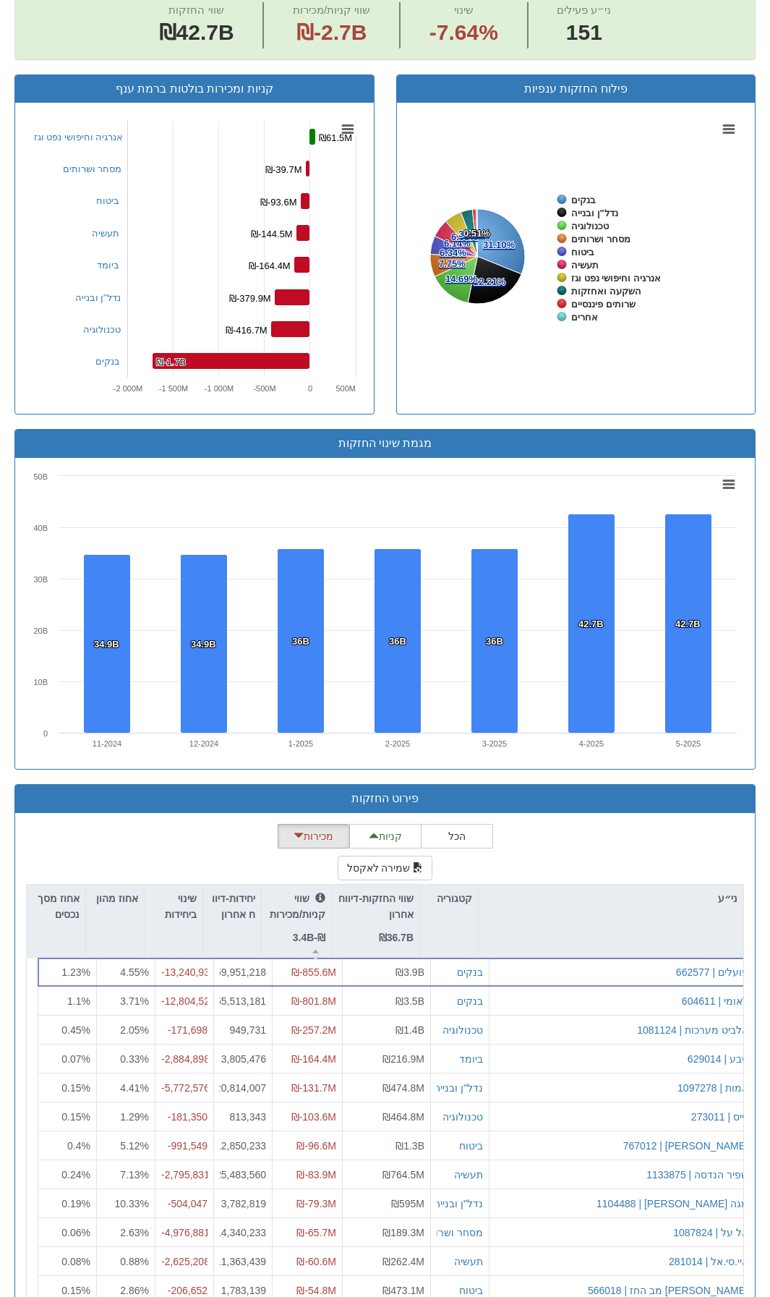
scroll to position [761, 0]
